Goal: Task Accomplishment & Management: Use online tool/utility

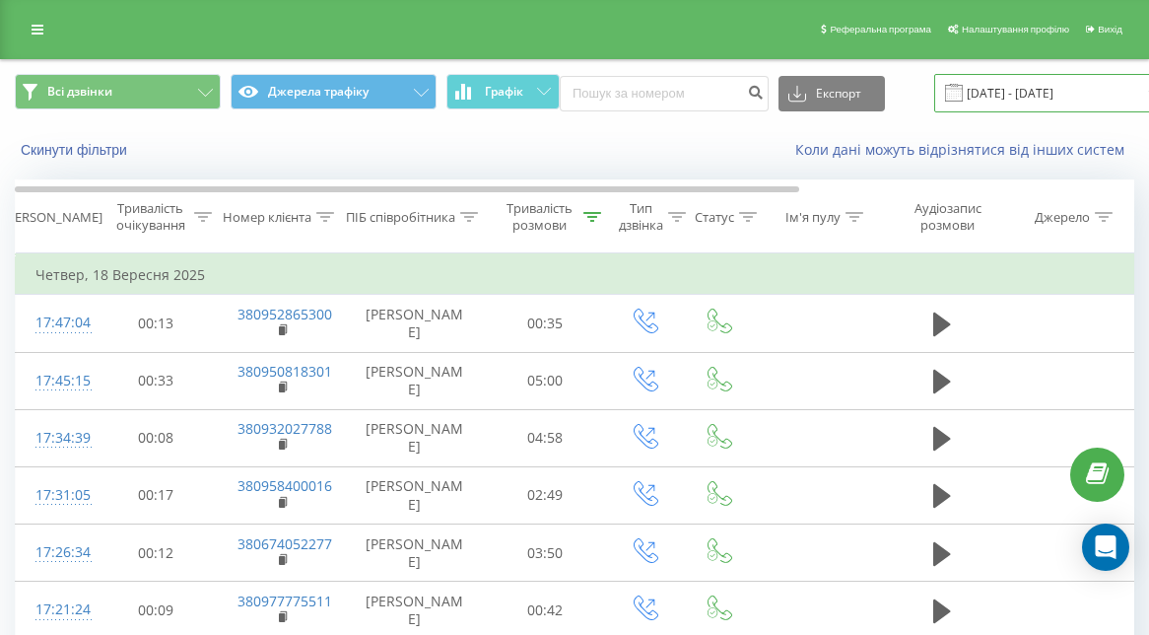
click at [988, 112] on input "[DATE] - [DATE]" at bounding box center [1053, 93] width 238 height 38
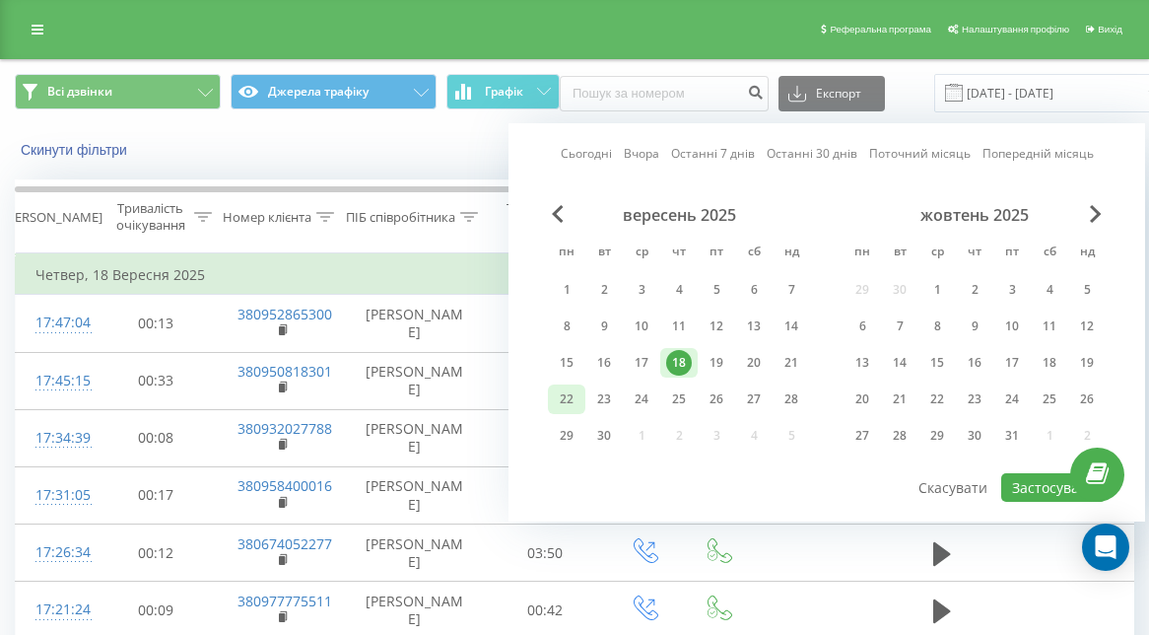
click at [571, 412] on div "22" at bounding box center [567, 399] width 26 height 26
click at [1056, 501] on button "Застосувати" at bounding box center [1053, 487] width 104 height 29
type input "[DATE] - [DATE]"
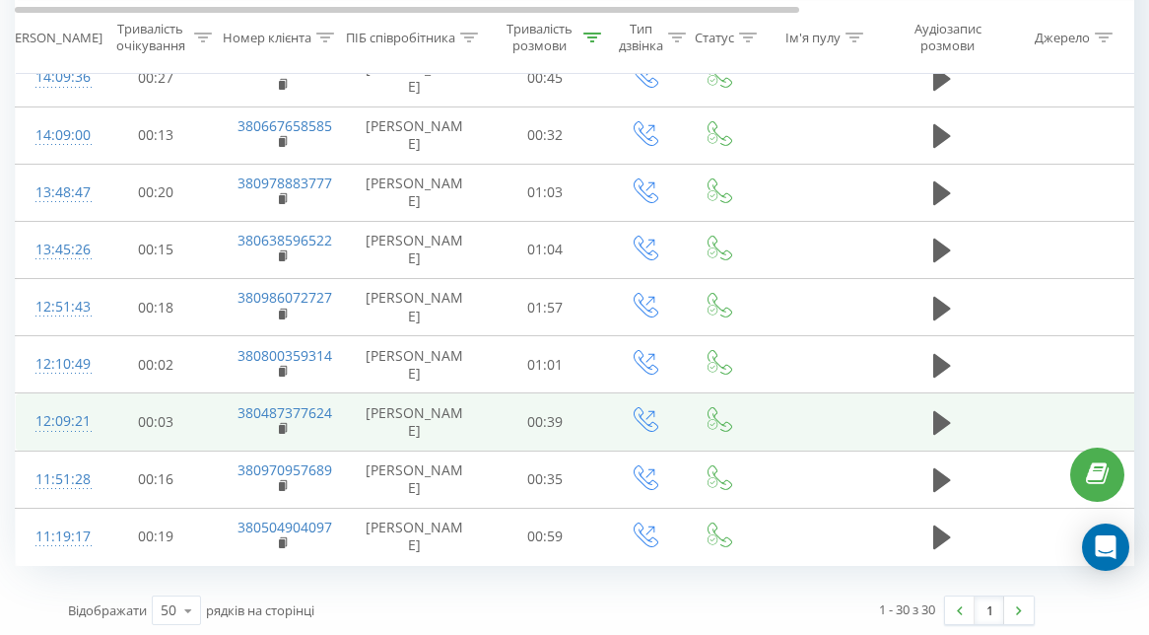
scroll to position [1449, 0]
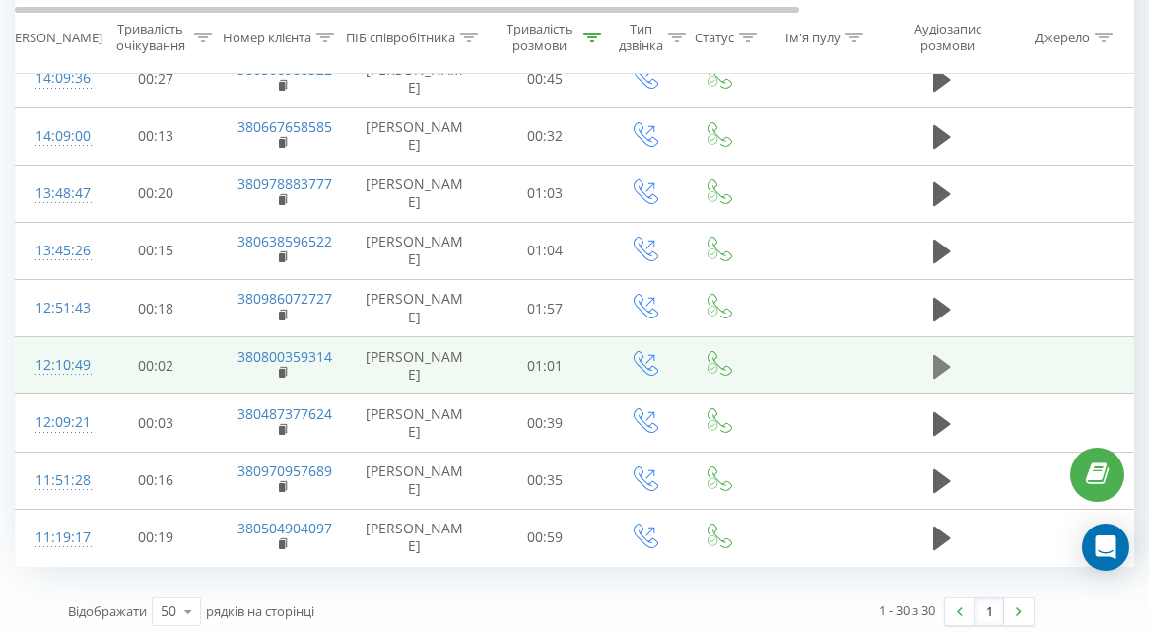
click at [937, 358] on icon at bounding box center [942, 367] width 18 height 24
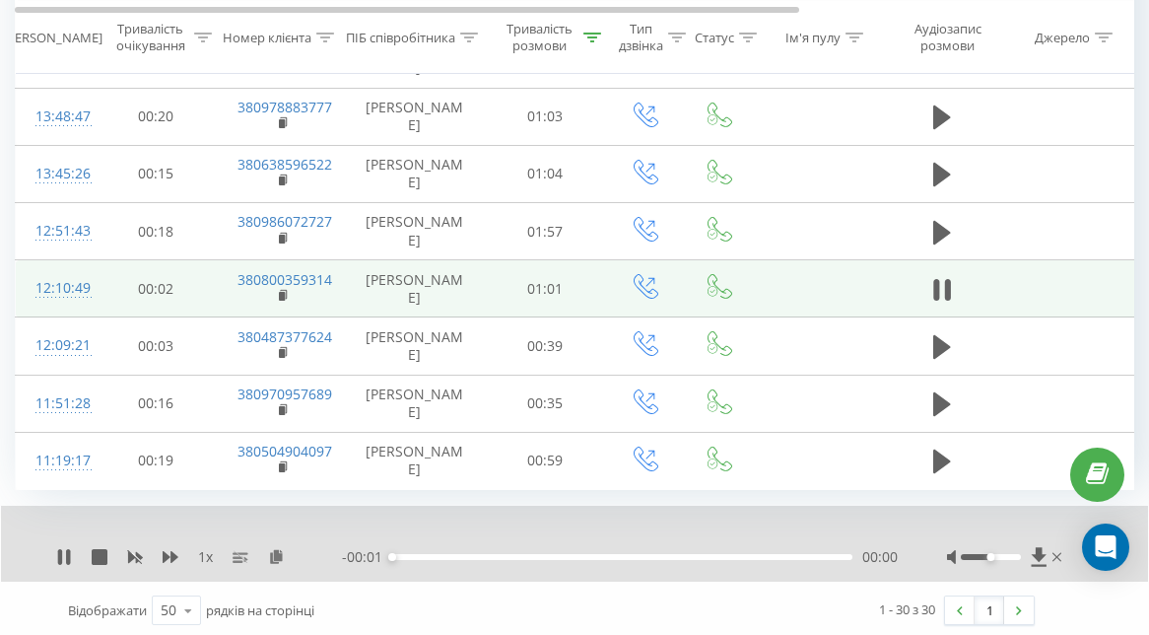
scroll to position [1524, 0]
click at [276, 556] on icon at bounding box center [276, 557] width 17 height 14
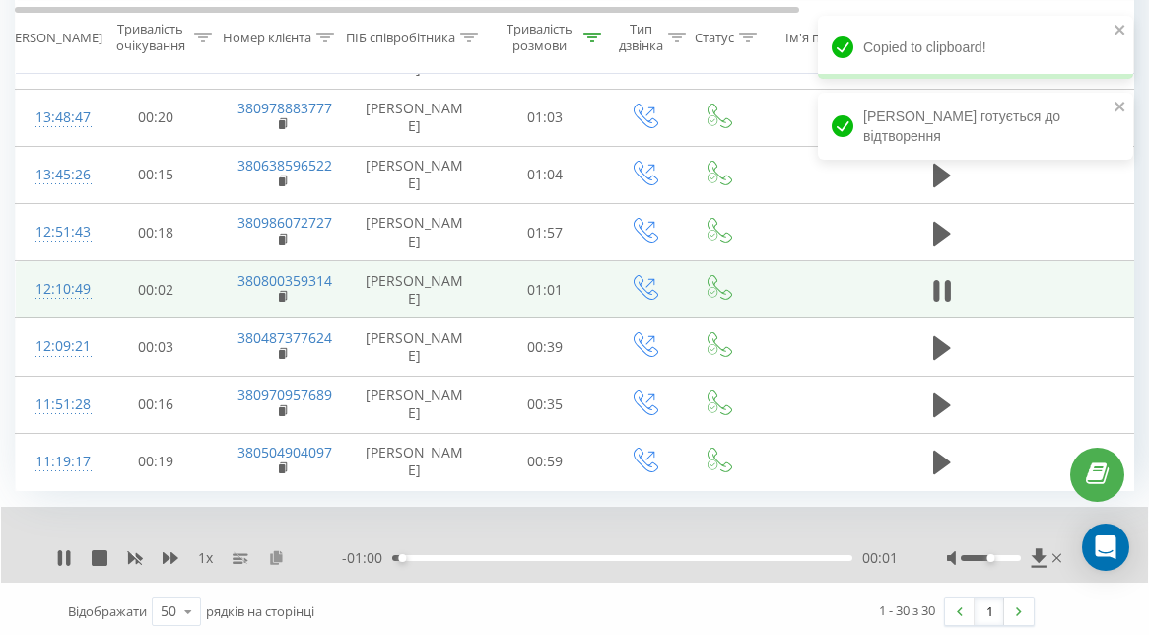
click at [273, 550] on icon at bounding box center [276, 557] width 17 height 14
click at [72, 549] on div "1 x" at bounding box center [199, 558] width 286 height 20
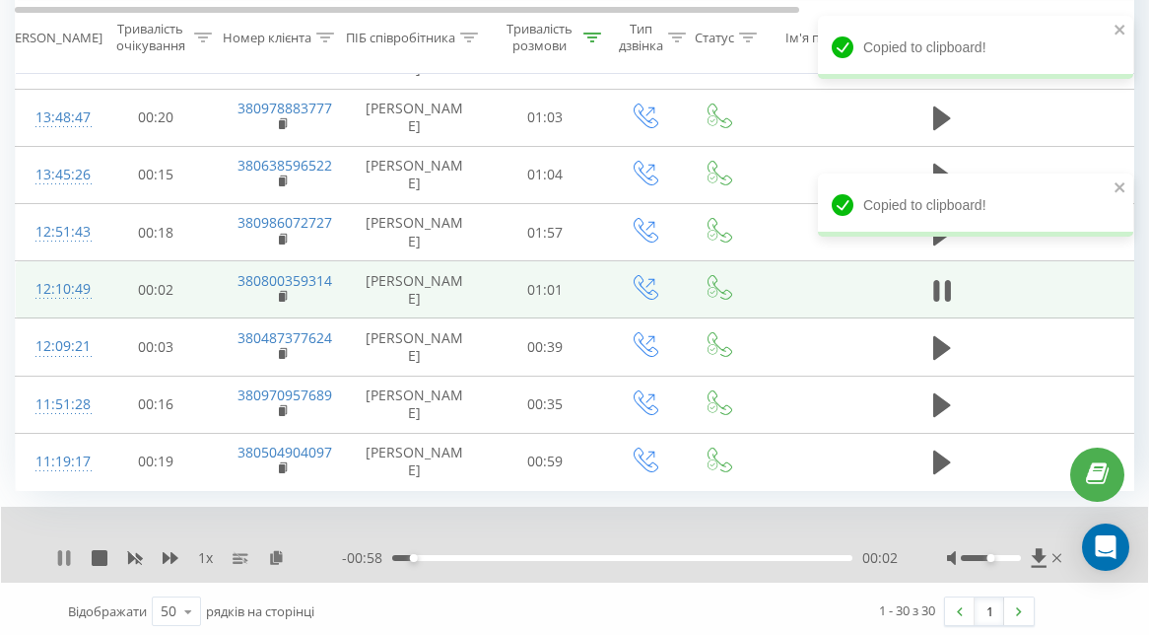
click at [64, 551] on icon at bounding box center [64, 558] width 16 height 16
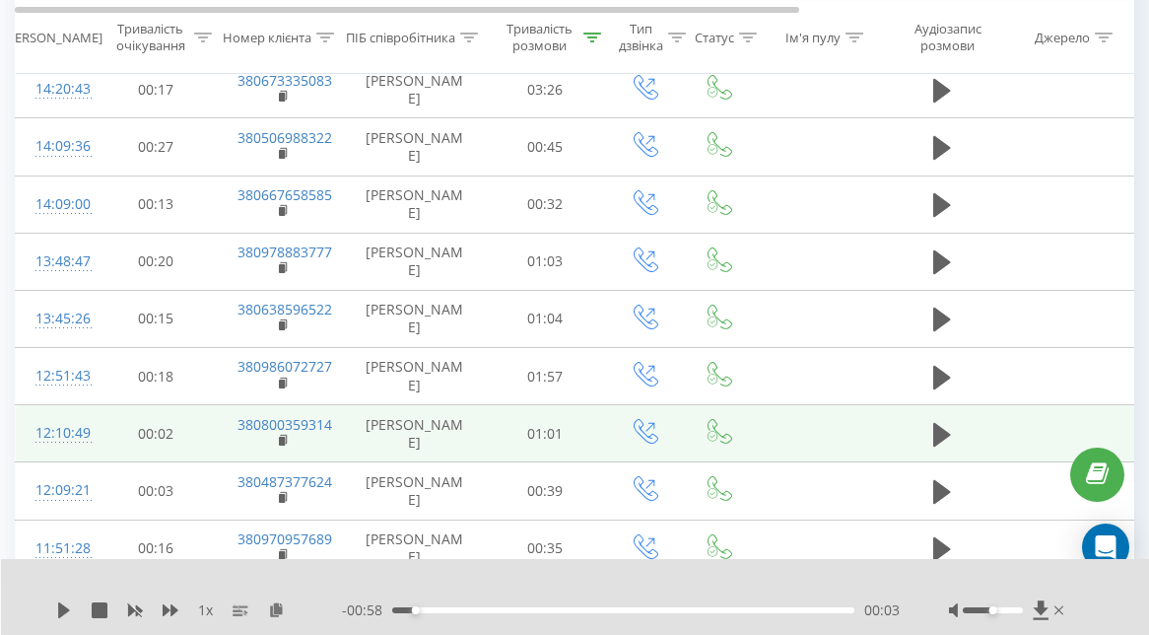
scroll to position [1379, 0]
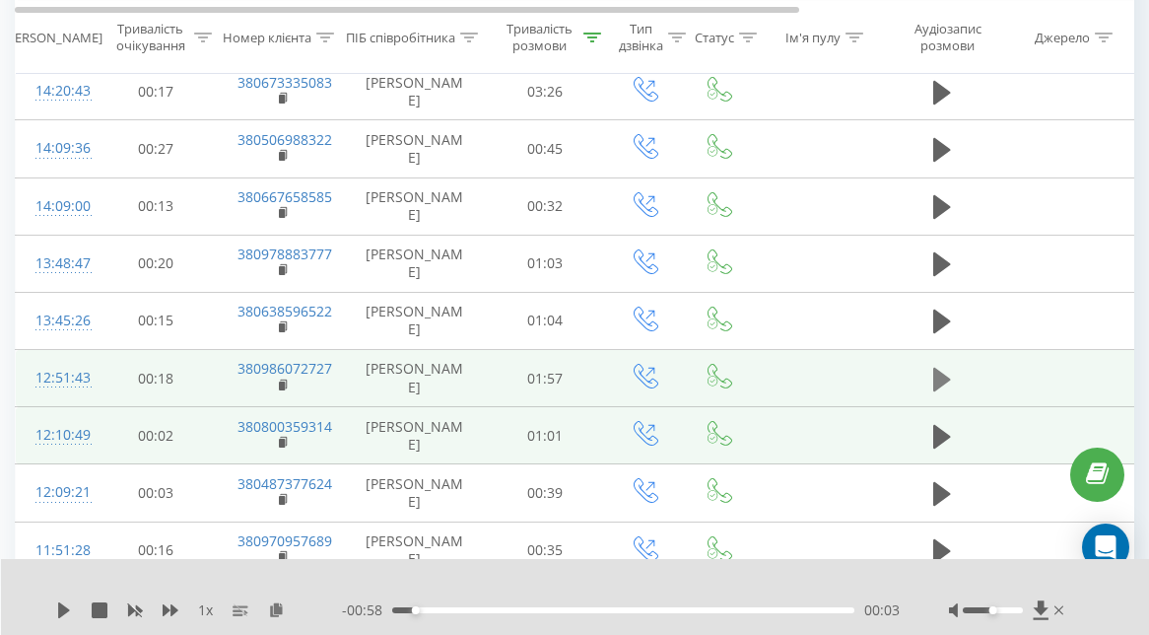
click at [945, 374] on icon at bounding box center [942, 379] width 18 height 24
click at [61, 613] on icon at bounding box center [60, 610] width 4 height 16
click at [275, 611] on icon at bounding box center [276, 609] width 17 height 14
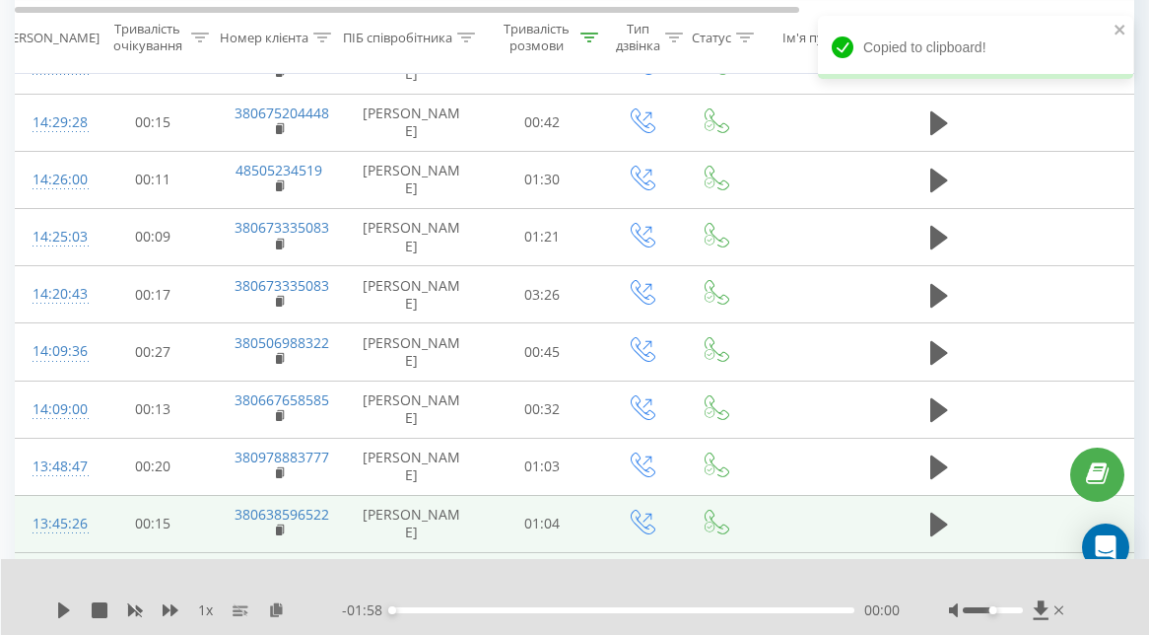
scroll to position [1164, 0]
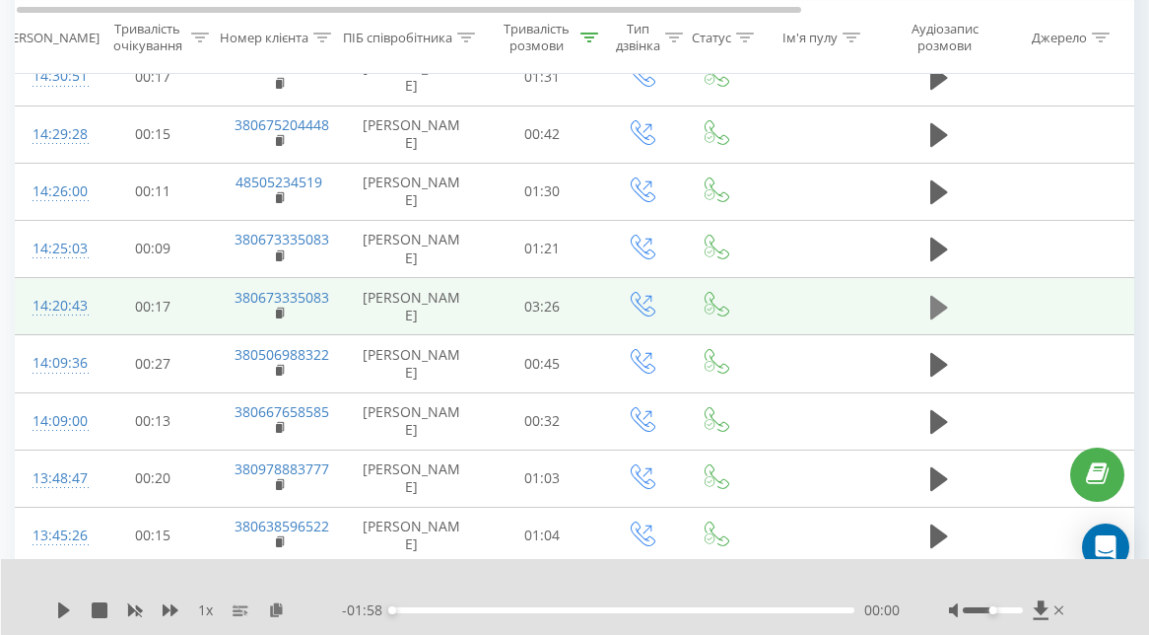
click at [941, 297] on icon at bounding box center [939, 308] width 18 height 28
click at [59, 610] on icon at bounding box center [60, 610] width 4 height 16
click at [274, 605] on icon at bounding box center [276, 609] width 17 height 14
click at [279, 606] on icon at bounding box center [276, 609] width 17 height 14
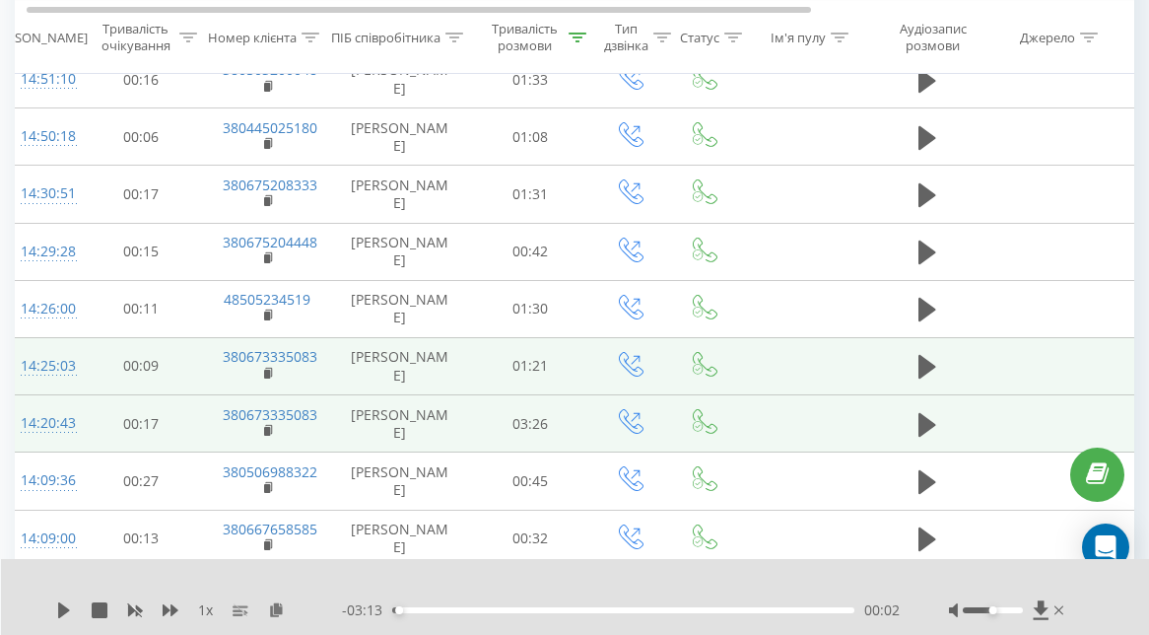
scroll to position [0, 0]
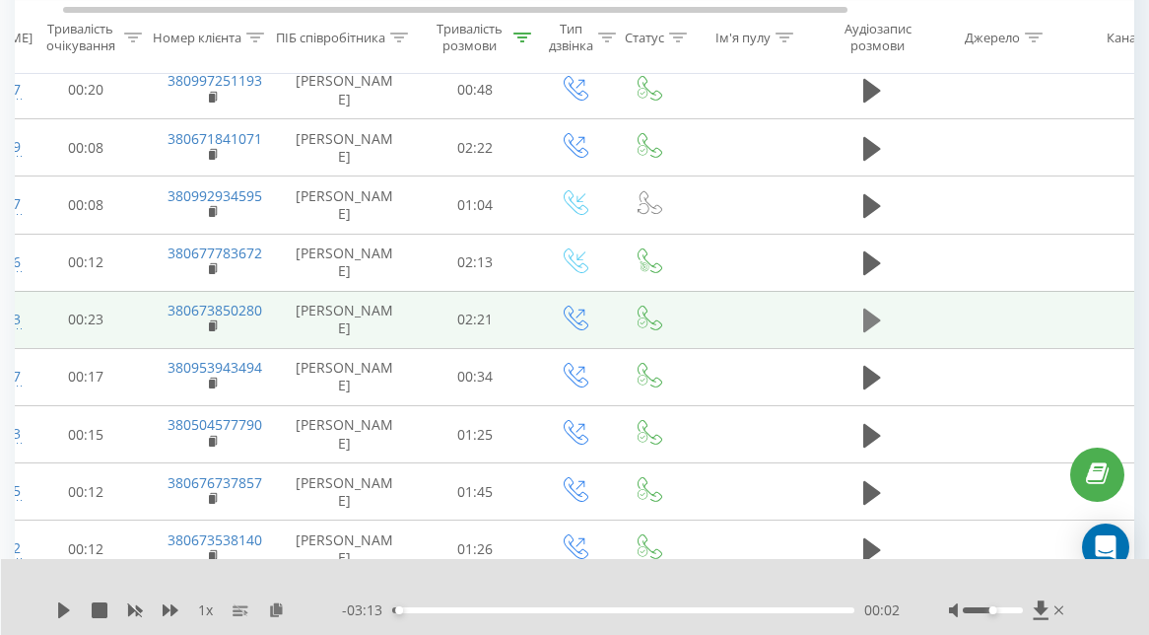
click at [869, 332] on icon at bounding box center [872, 320] width 18 height 24
click at [873, 334] on icon at bounding box center [872, 320] width 18 height 28
click at [277, 613] on icon at bounding box center [276, 609] width 17 height 14
click at [276, 603] on icon at bounding box center [276, 609] width 17 height 14
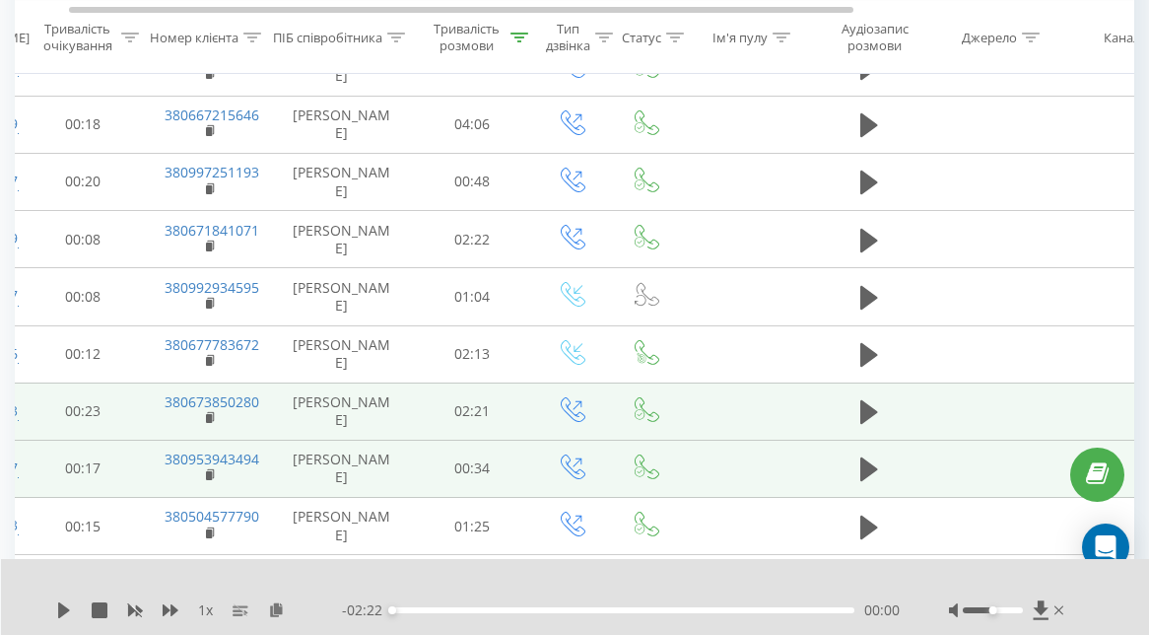
scroll to position [305, 0]
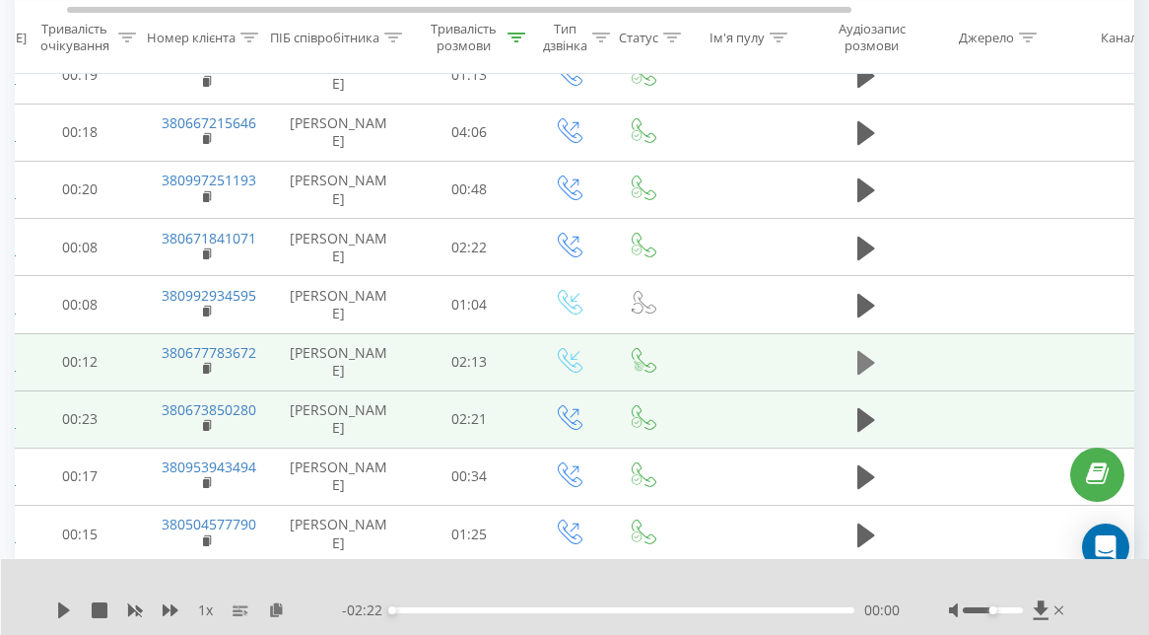
click at [865, 359] on icon at bounding box center [866, 363] width 18 height 24
click at [53, 612] on div "1 x - 02:12 00:01 00:01" at bounding box center [575, 597] width 1149 height 76
click at [79, 595] on div "1 x - 02:11 00:01 00:01" at bounding box center [575, 597] width 1149 height 76
click at [65, 611] on icon at bounding box center [64, 610] width 16 height 16
click at [278, 613] on icon at bounding box center [276, 609] width 17 height 14
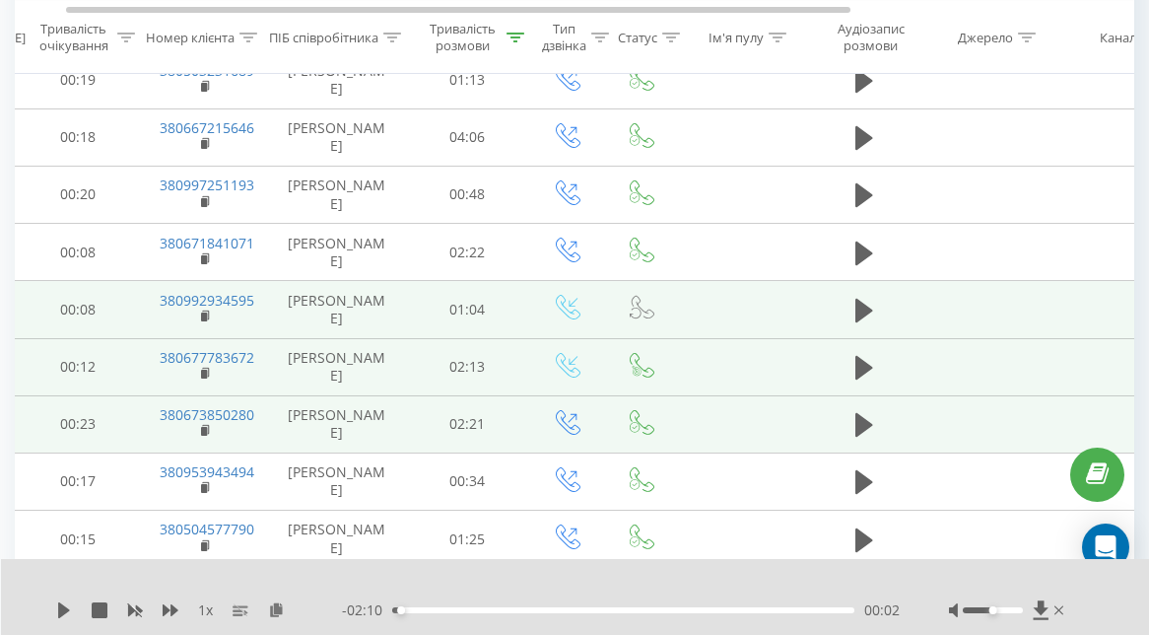
scroll to position [0, 78]
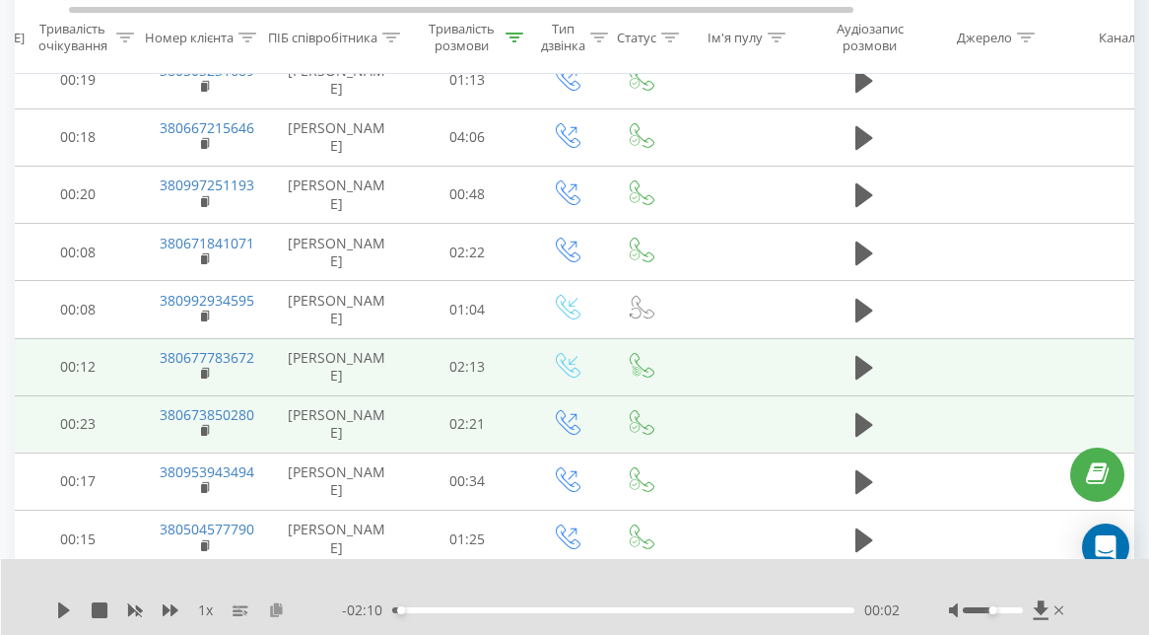
click at [273, 610] on icon at bounding box center [276, 609] width 17 height 14
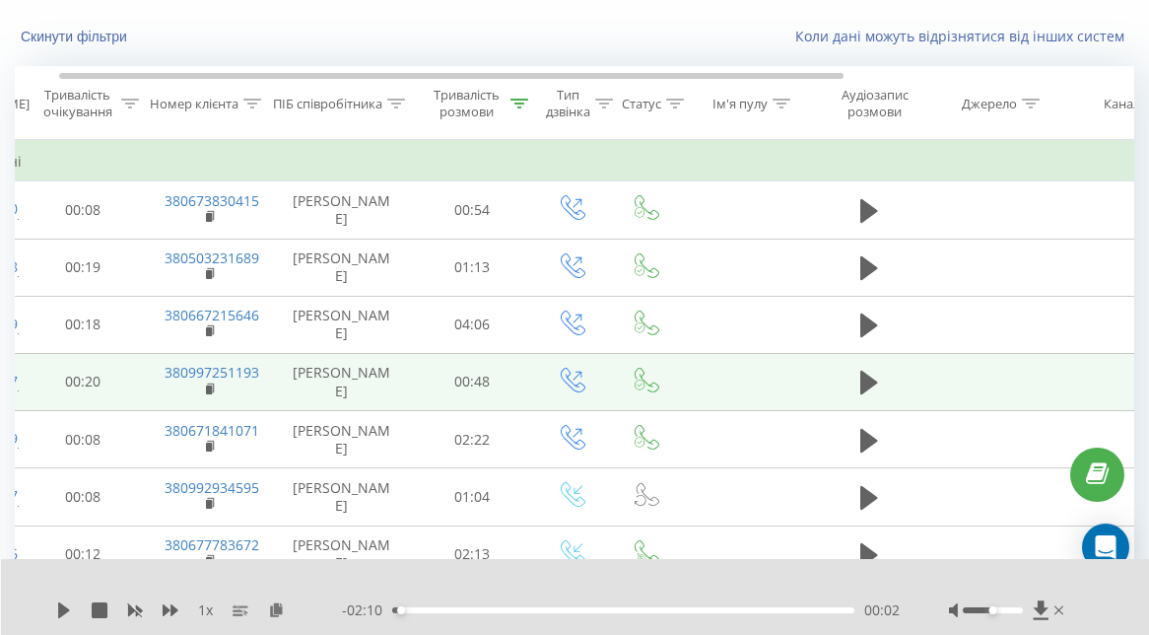
scroll to position [0, 75]
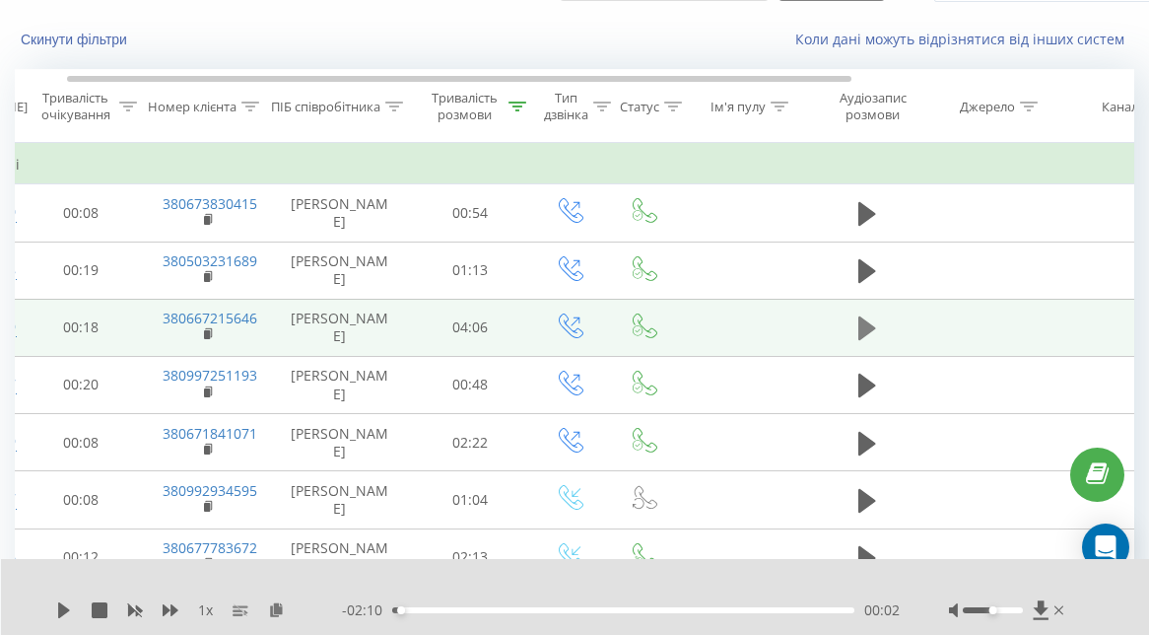
click at [865, 340] on icon at bounding box center [867, 328] width 18 height 24
click at [276, 613] on icon at bounding box center [276, 609] width 17 height 14
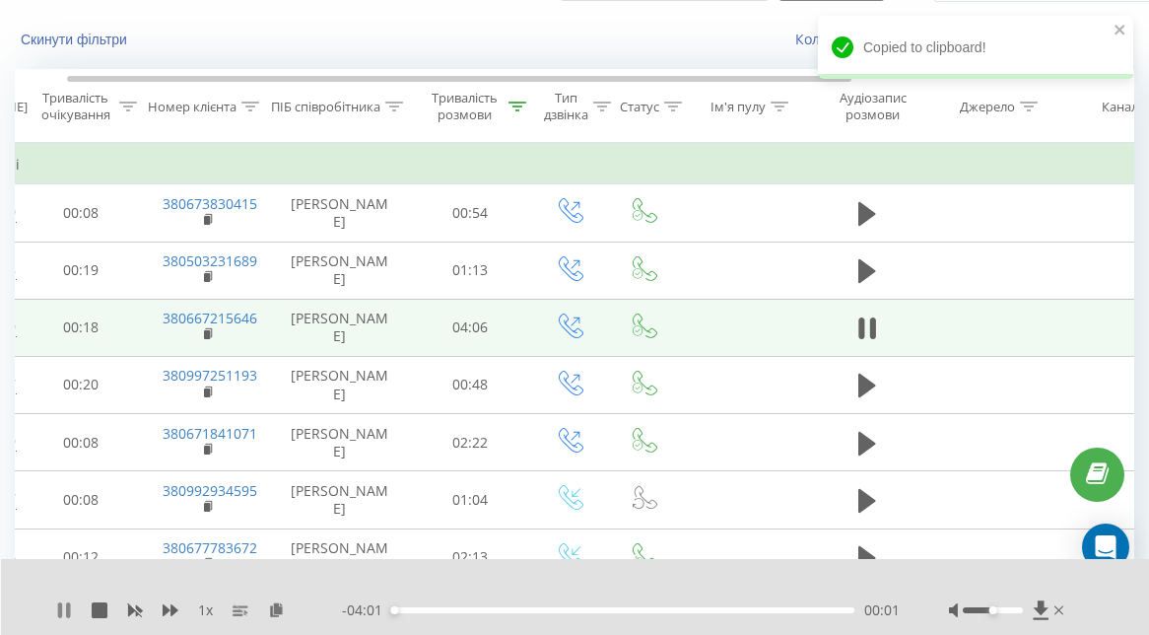
click at [66, 605] on icon at bounding box center [64, 610] width 16 height 16
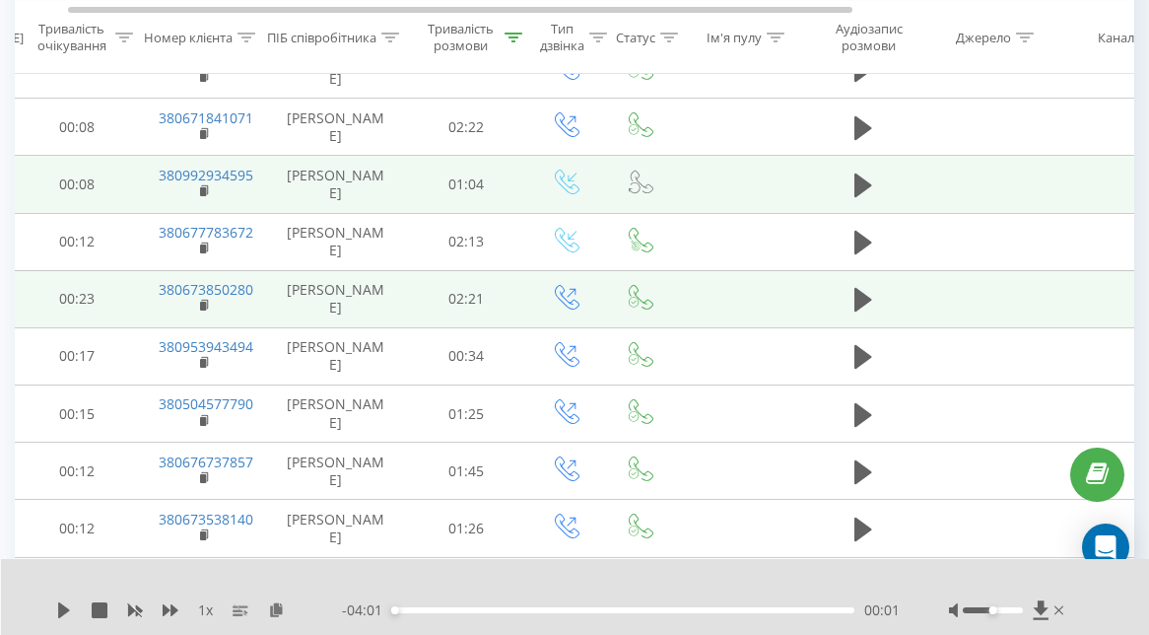
scroll to position [-52, 0]
